Goal: Information Seeking & Learning: Learn about a topic

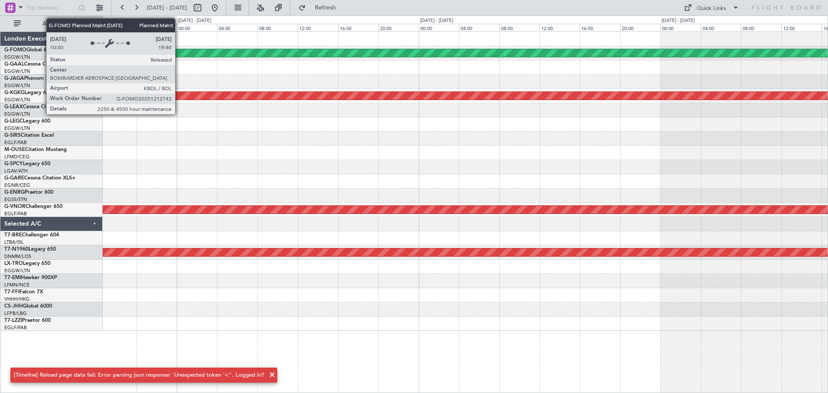
click at [179, 54] on div "Planned Maint Windsor Locks ([PERSON_NAME] Intl)" at bounding box center [118, 53] width 1480 height 8
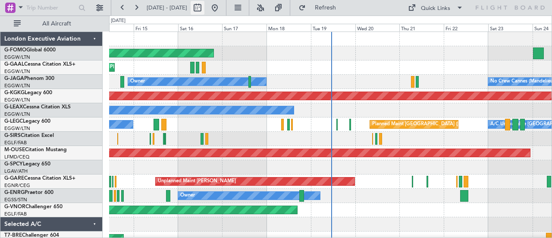
click at [205, 4] on button at bounding box center [198, 8] width 14 height 14
select select "8"
select select "2025"
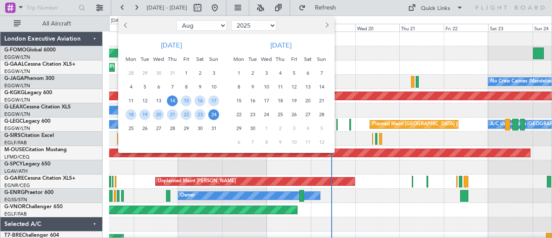
click at [125, 23] on button "Previous month" at bounding box center [126, 26] width 9 height 14
select select "7"
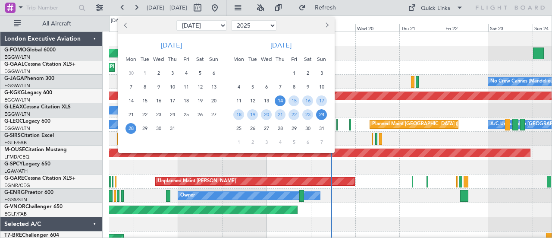
click at [135, 130] on span "28" at bounding box center [131, 128] width 11 height 11
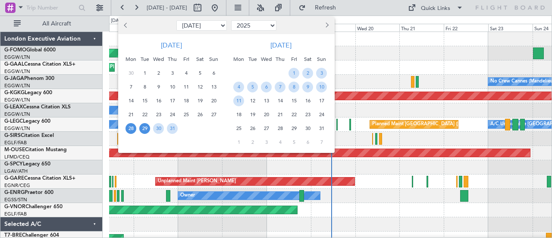
click at [143, 129] on span "29" at bounding box center [144, 128] width 11 height 11
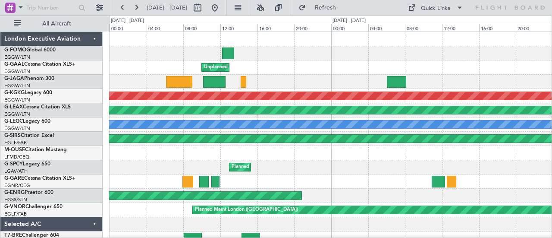
click at [468, 51] on div "[PERSON_NAME] 02:55 Z EGGW 08:50 Z" at bounding box center [330, 53] width 443 height 14
click at [205, 9] on button at bounding box center [198, 8] width 14 height 14
select select "7"
select select "2025"
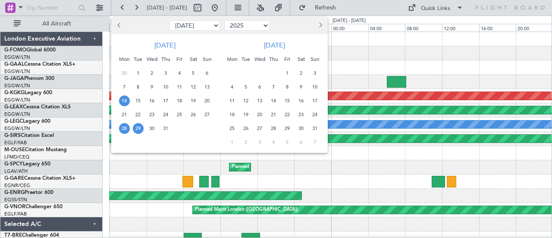
click at [122, 98] on span "14" at bounding box center [124, 100] width 11 height 11
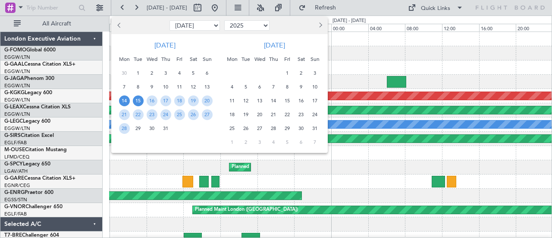
click at [142, 99] on span "15" at bounding box center [138, 100] width 11 height 11
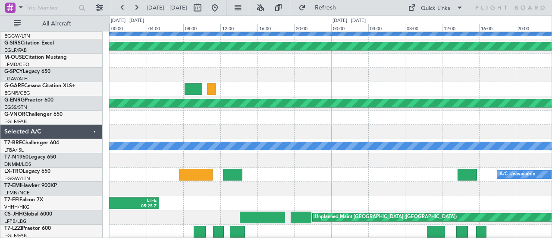
scroll to position [92, 0]
click at [512, 74] on div at bounding box center [330, 75] width 443 height 14
click at [205, 9] on button at bounding box center [198, 8] width 14 height 14
select select "7"
select select "2025"
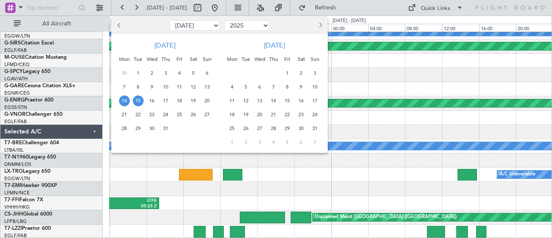
click at [236, 102] on span "11" at bounding box center [232, 100] width 11 height 11
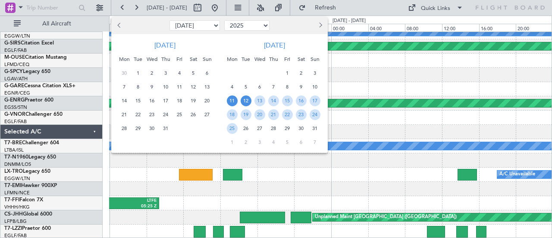
click at [245, 99] on span "12" at bounding box center [246, 100] width 11 height 11
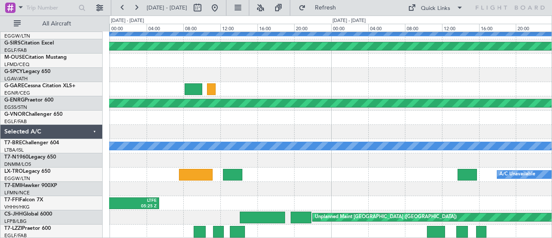
select select "8"
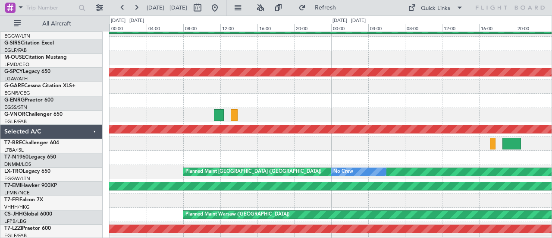
scroll to position [0, 0]
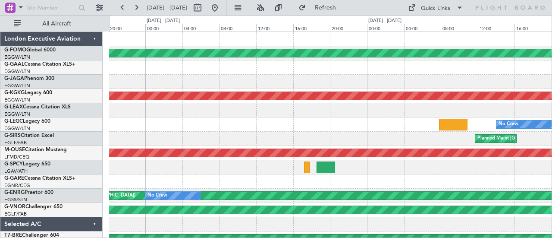
click at [115, 136] on div "Planned Maint [GEOGRAPHIC_DATA] ([GEOGRAPHIC_DATA])" at bounding box center [330, 139] width 443 height 14
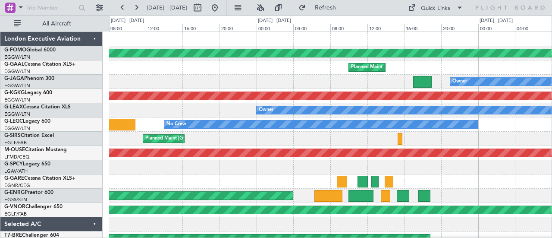
click at [227, 142] on div "Planned Maint [GEOGRAPHIC_DATA] ([GEOGRAPHIC_DATA])" at bounding box center [330, 139] width 443 height 14
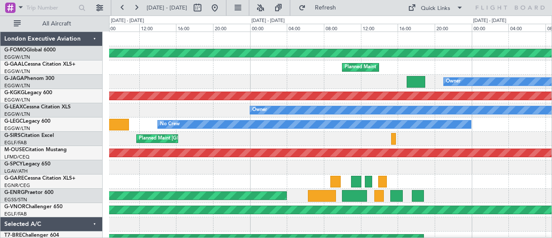
click at [485, 135] on div "Planned Maint [GEOGRAPHIC_DATA] ([GEOGRAPHIC_DATA])" at bounding box center [330, 139] width 443 height 14
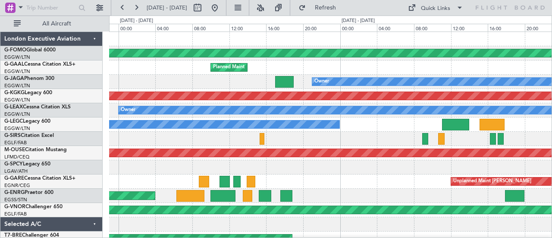
click at [144, 82] on div "Owner" at bounding box center [330, 82] width 443 height 14
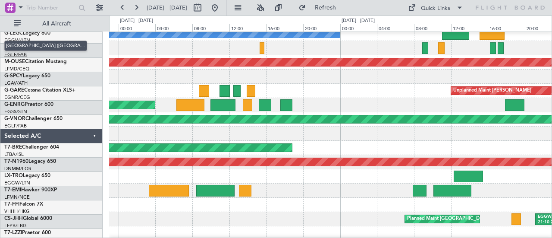
scroll to position [92, 0]
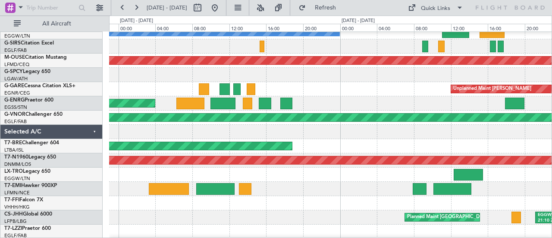
click at [424, 82] on div "Unplanned Maint [PERSON_NAME]" at bounding box center [330, 89] width 443 height 14
click at [205, 9] on button at bounding box center [198, 8] width 14 height 14
select select "8"
select select "2025"
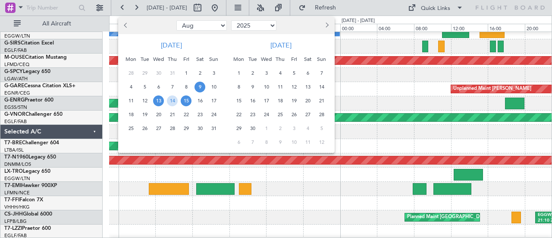
click at [205, 87] on span "9" at bounding box center [200, 87] width 11 height 11
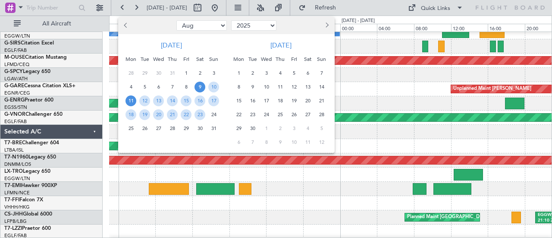
click at [130, 99] on span "11" at bounding box center [131, 100] width 11 height 11
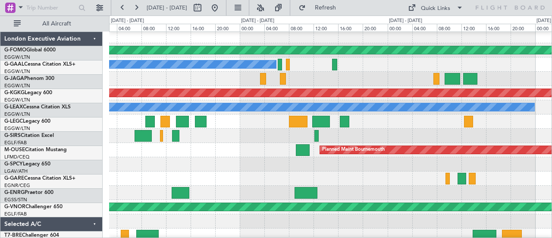
scroll to position [0, 0]
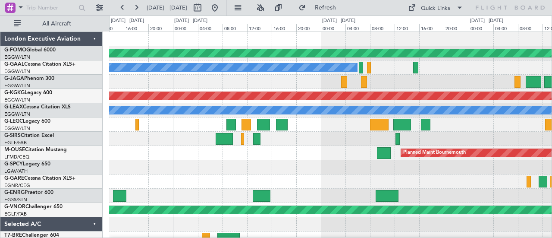
click at [478, 145] on div at bounding box center [330, 139] width 443 height 14
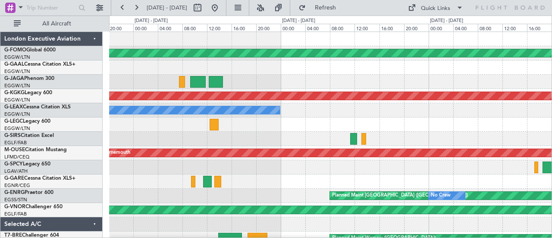
click at [145, 163] on div "Planned Maint Windsor Locks ([PERSON_NAME] Intl) No Crew AOG Maint [GEOGRAPHIC_…" at bounding box center [330, 181] width 443 height 299
click at [460, 128] on div "No Crew" at bounding box center [330, 124] width 443 height 14
click at [205, 4] on button at bounding box center [198, 8] width 14 height 14
select select "8"
select select "2025"
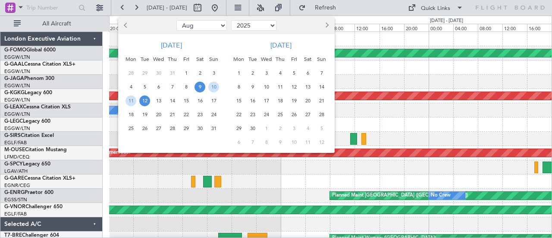
click at [186, 98] on span "15" at bounding box center [186, 100] width 11 height 11
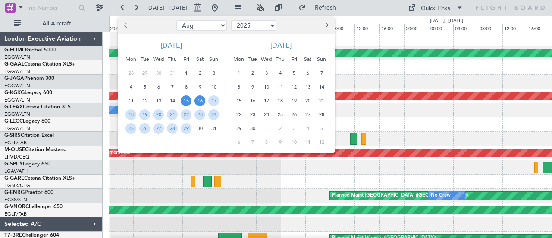
click at [198, 101] on span "16" at bounding box center [200, 100] width 11 height 11
